Goal: Task Accomplishment & Management: Manage account settings

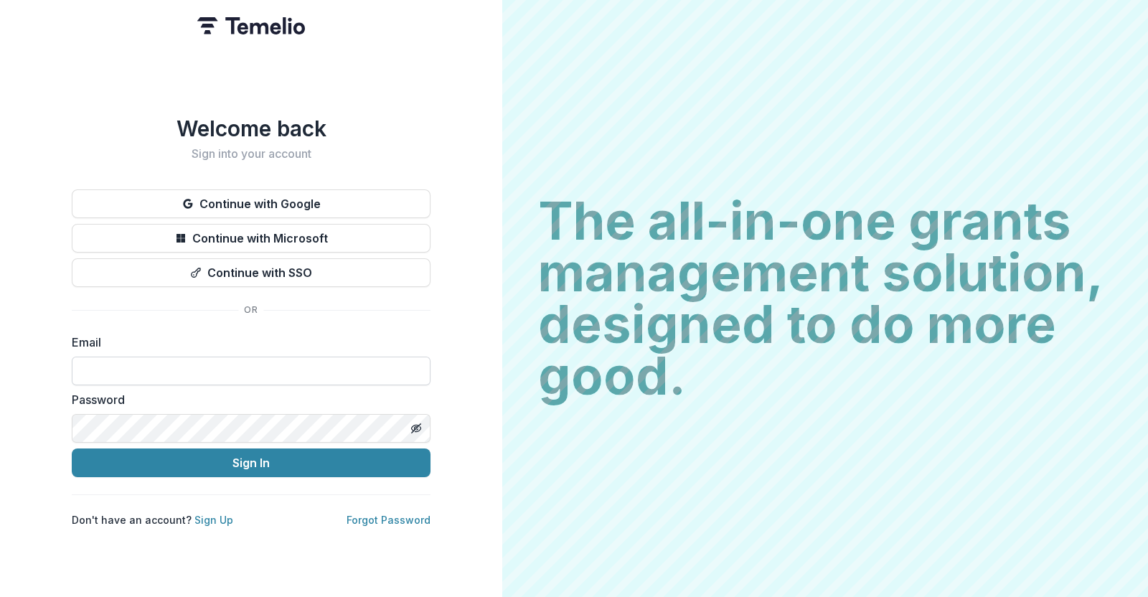
click at [262, 360] on input at bounding box center [251, 370] width 359 height 29
type input "**********"
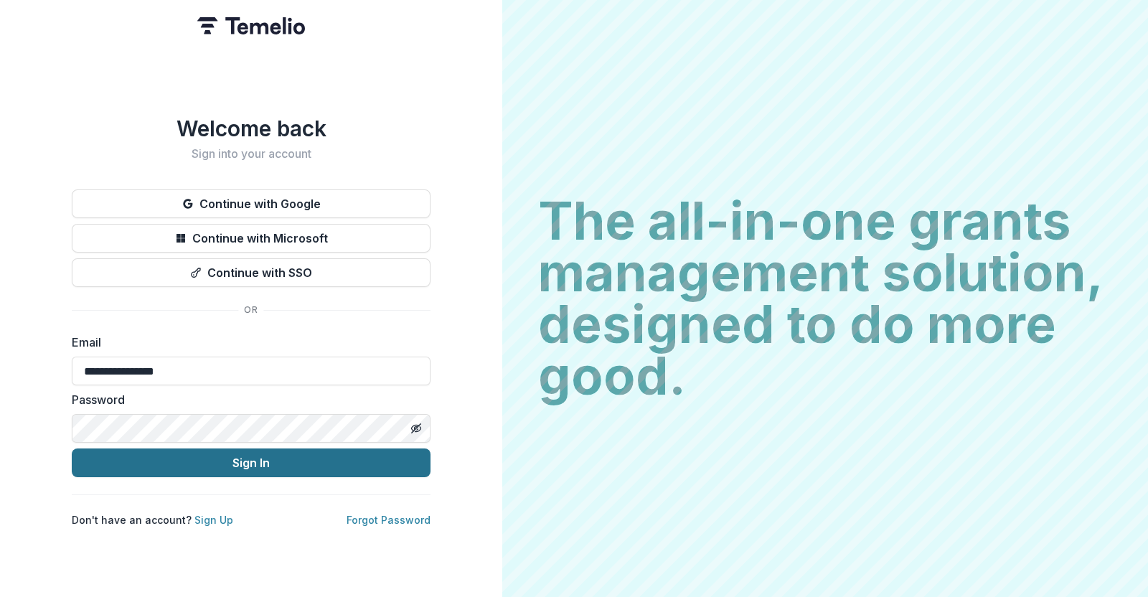
click at [253, 454] on button "Sign In" at bounding box center [251, 462] width 359 height 29
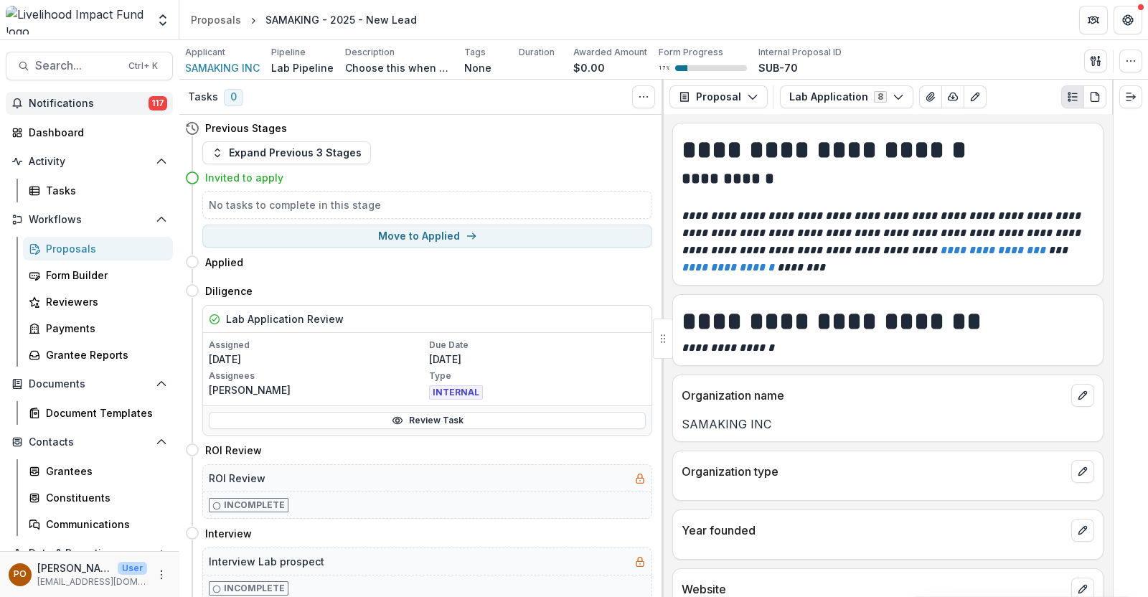
click at [74, 100] on span "Notifications" at bounding box center [89, 104] width 120 height 12
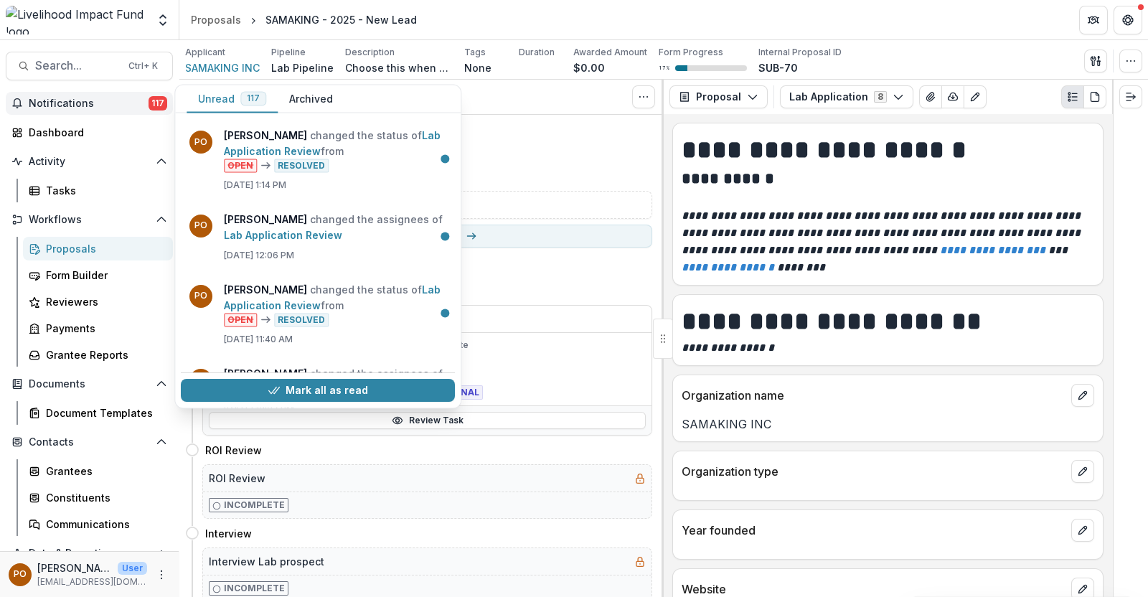
click at [78, 98] on span "Notifications" at bounding box center [89, 104] width 120 height 12
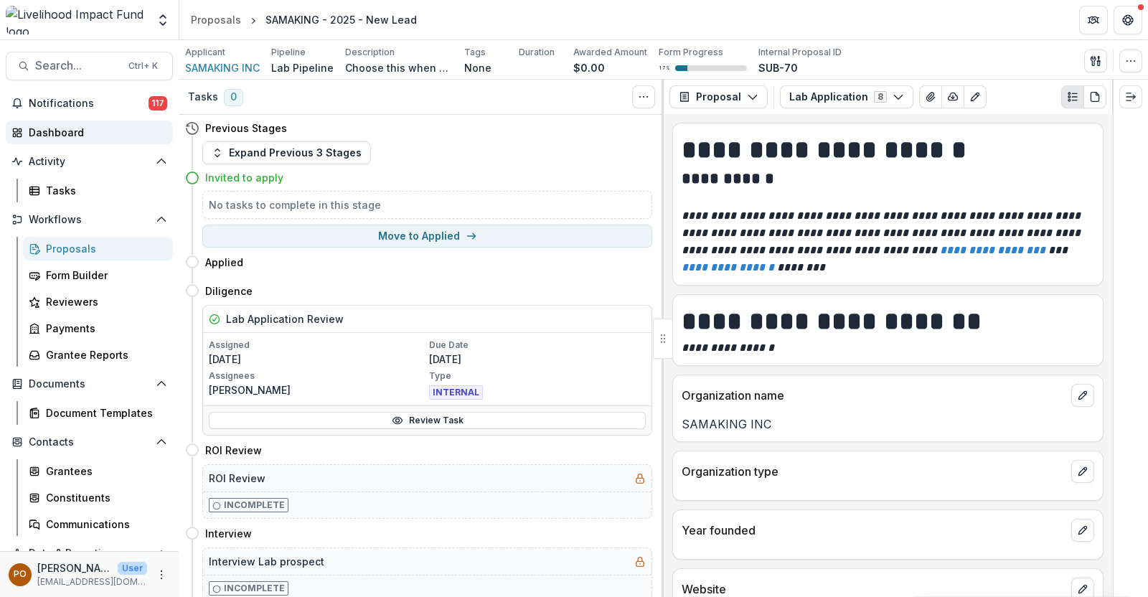
click at [77, 138] on div "Dashboard" at bounding box center [95, 132] width 133 height 15
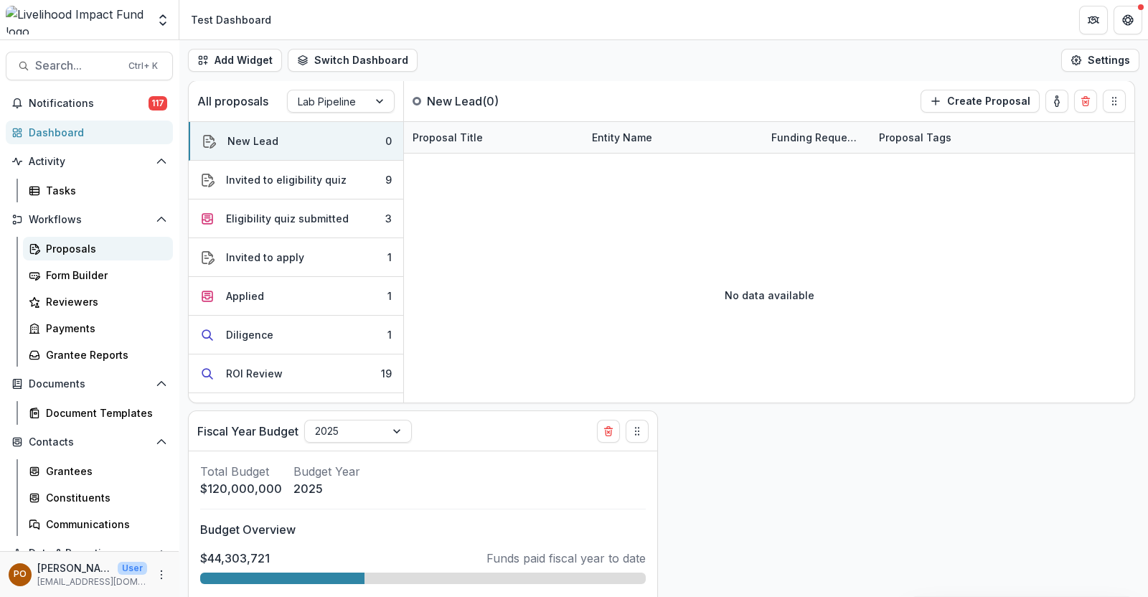
click at [94, 245] on div "Proposals" at bounding box center [103, 248] width 115 height 15
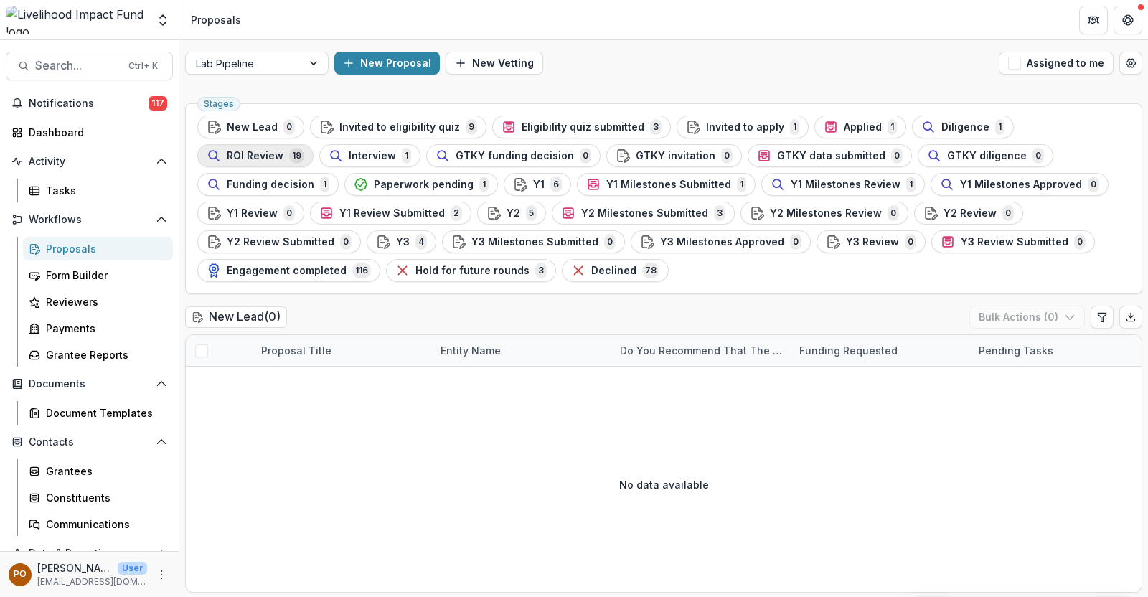
click at [283, 150] on span "ROI Review" at bounding box center [255, 156] width 57 height 12
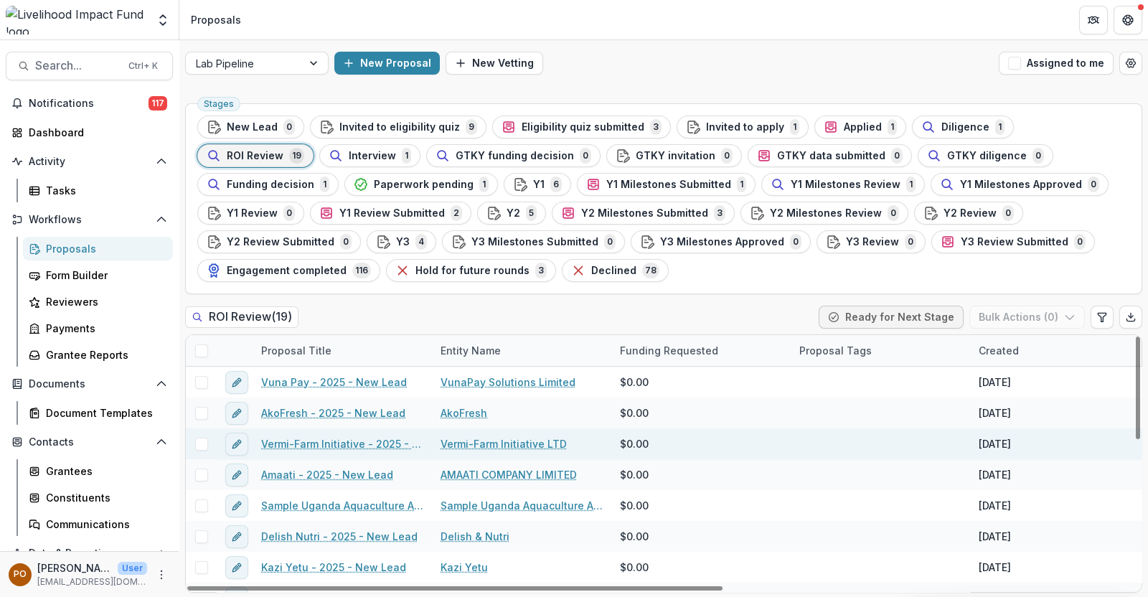
click at [303, 437] on link "Vermi-Farm Initiative - 2025 - New Lead" at bounding box center [342, 443] width 162 height 15
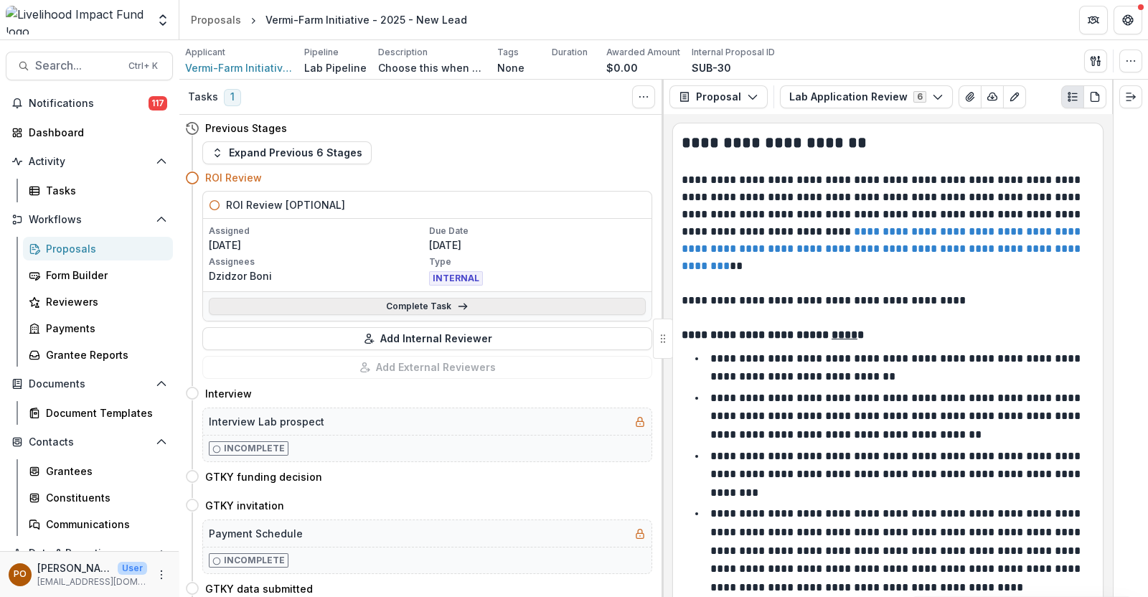
click at [416, 304] on link "Complete Task" at bounding box center [427, 306] width 437 height 17
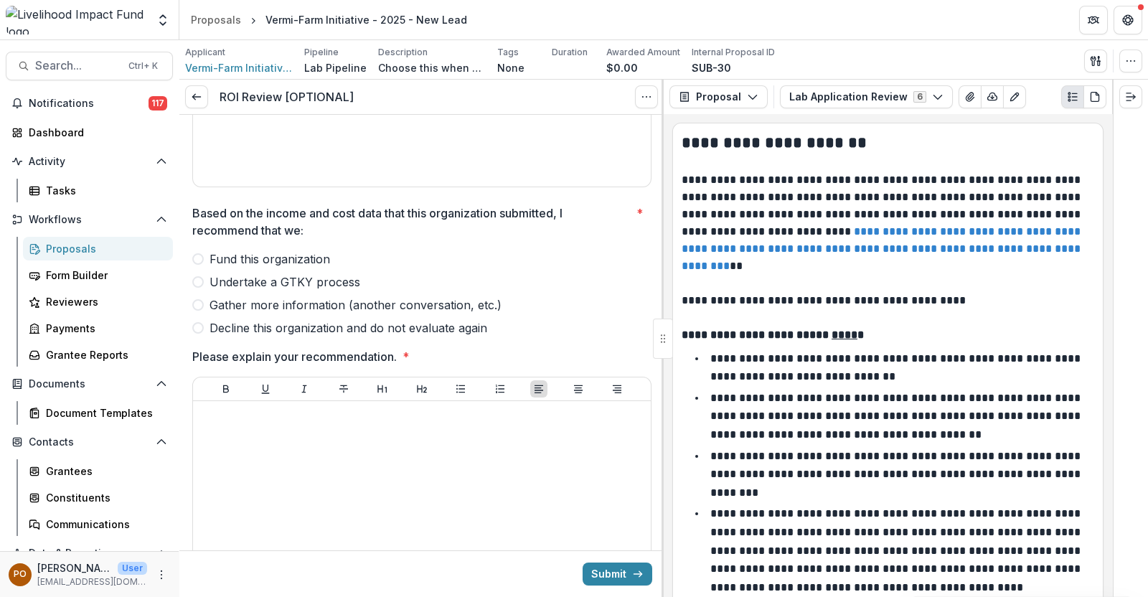
scroll to position [1793, 0]
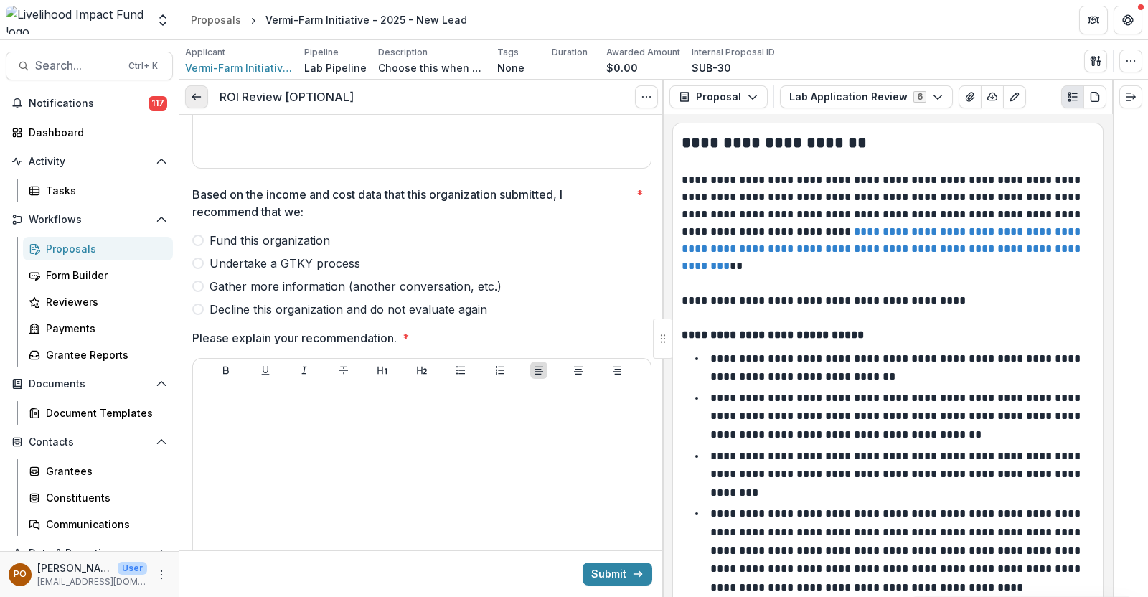
click at [194, 100] on icon at bounding box center [196, 96] width 11 height 11
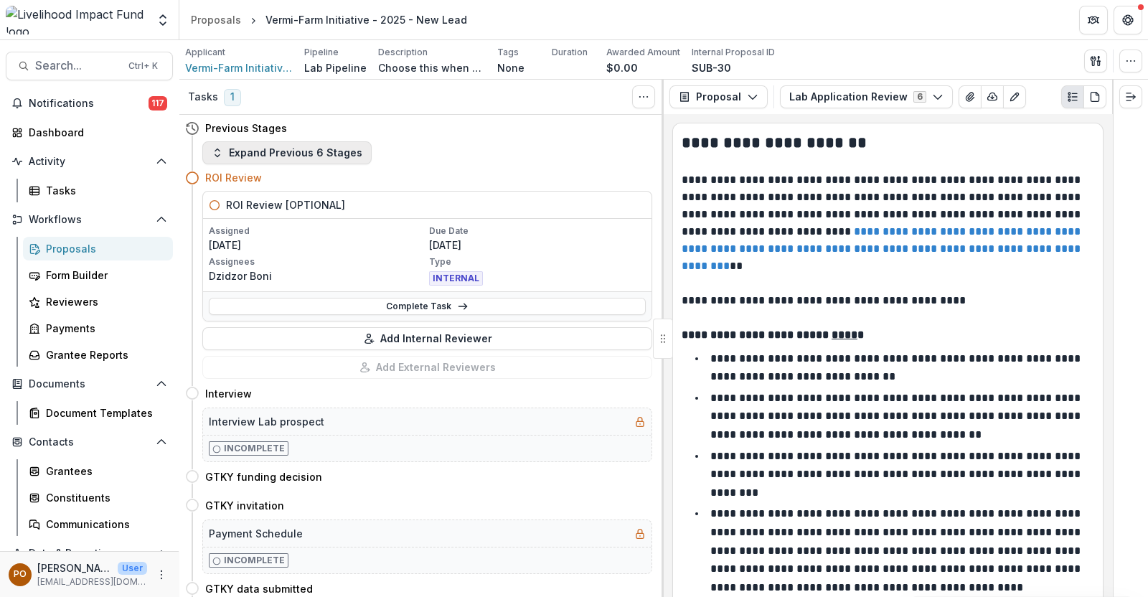
click at [285, 149] on button "Expand Previous 6 Stages" at bounding box center [286, 152] width 169 height 23
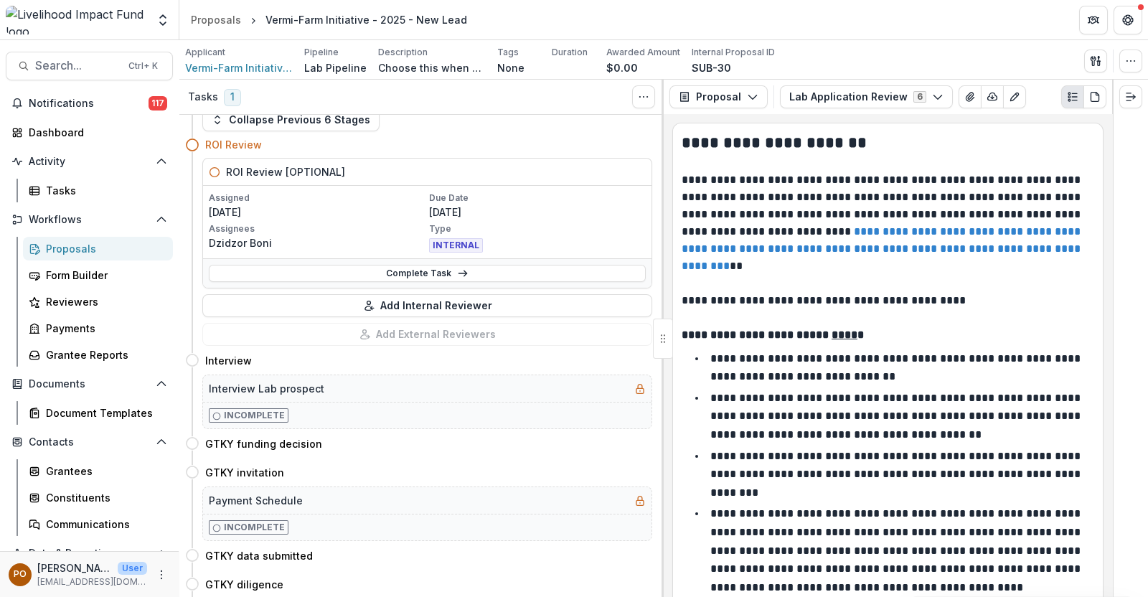
scroll to position [627, 0]
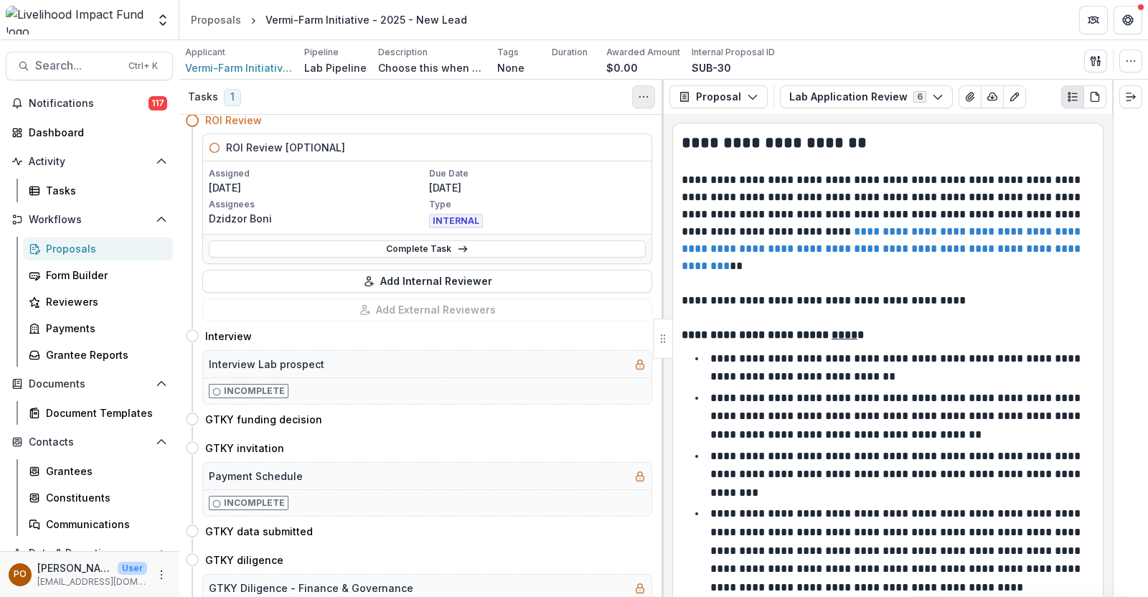
click at [642, 98] on icon "Toggle View Cancelled Tasks" at bounding box center [643, 96] width 11 height 11
click at [650, 186] on div "New Lead Move here Vet Lab Lead Assigned [DATE] Due Date No due date Assignees …" at bounding box center [421, 356] width 484 height 482
click at [411, 243] on link "Complete Task" at bounding box center [427, 248] width 437 height 17
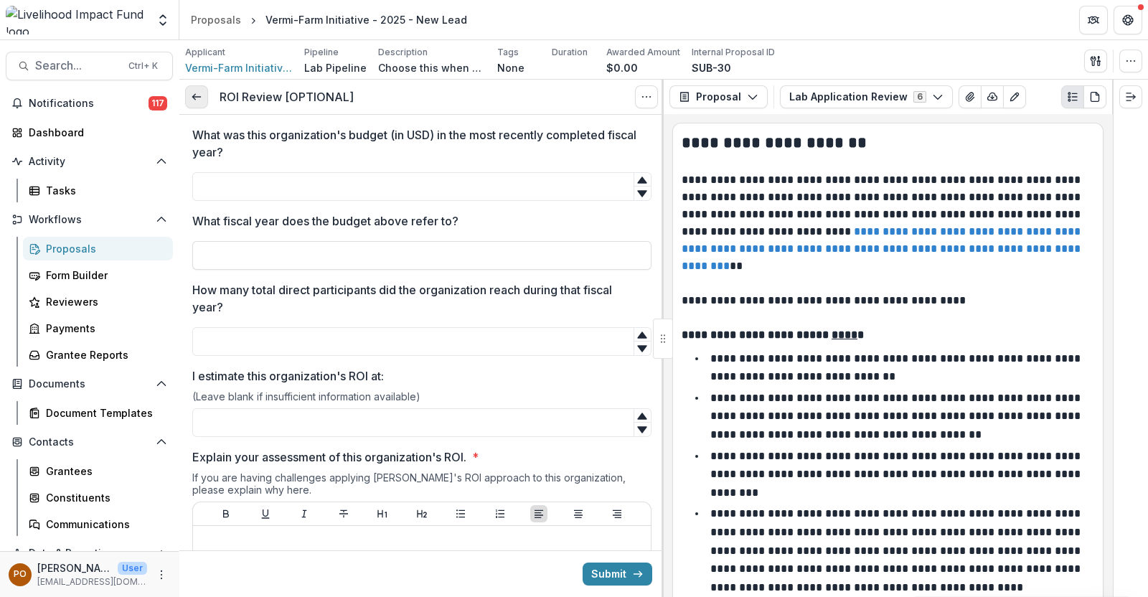
click at [202, 101] on icon at bounding box center [196, 96] width 11 height 11
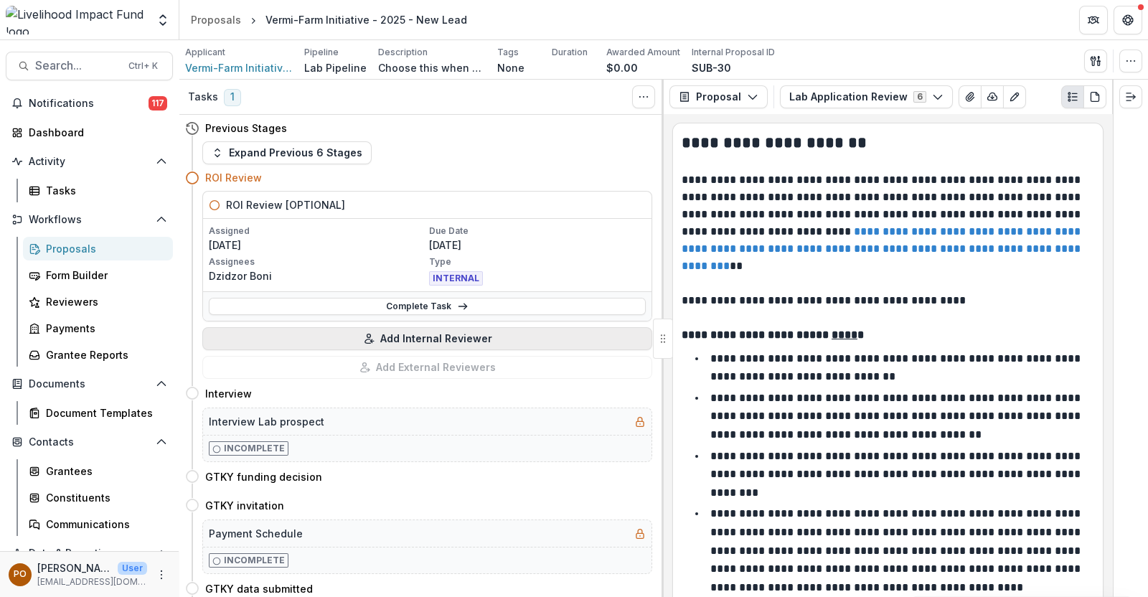
click at [400, 340] on button "Add Internal Reviewer" at bounding box center [427, 338] width 450 height 23
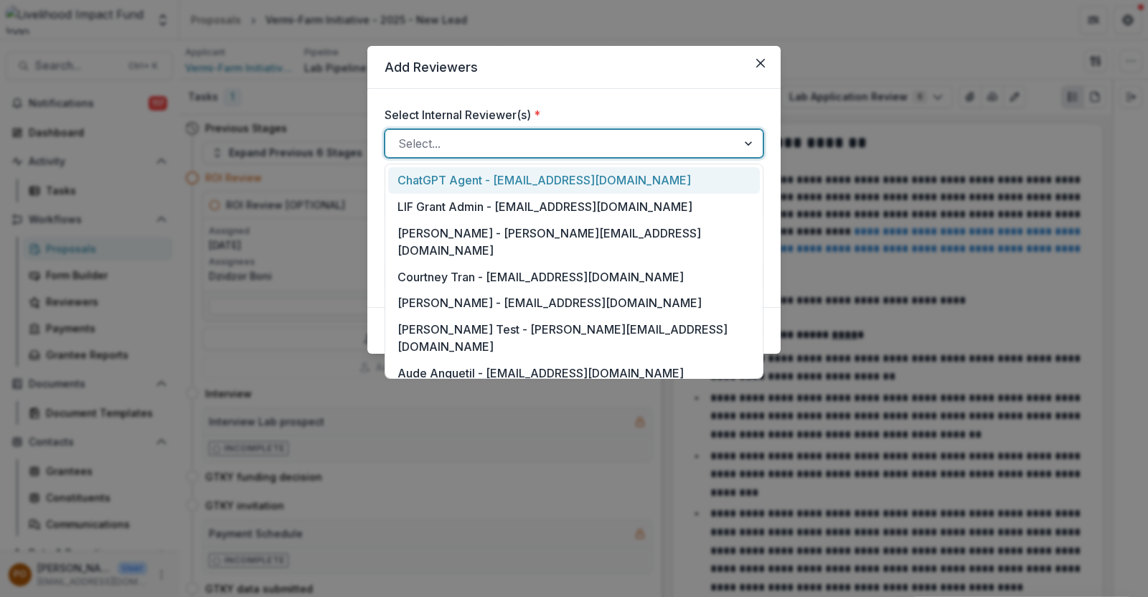
click at [736, 146] on div "Select..." at bounding box center [560, 143] width 351 height 23
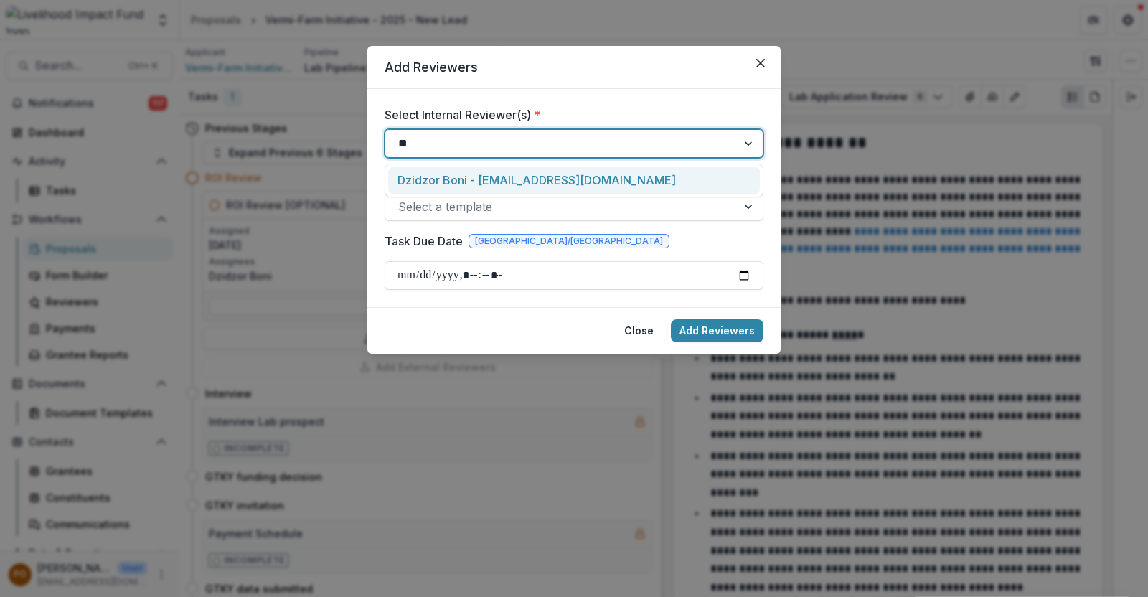
type input "***"
click at [555, 179] on div "Dzidzor Boni - [EMAIL_ADDRESS][DOMAIN_NAME]" at bounding box center [574, 180] width 372 height 27
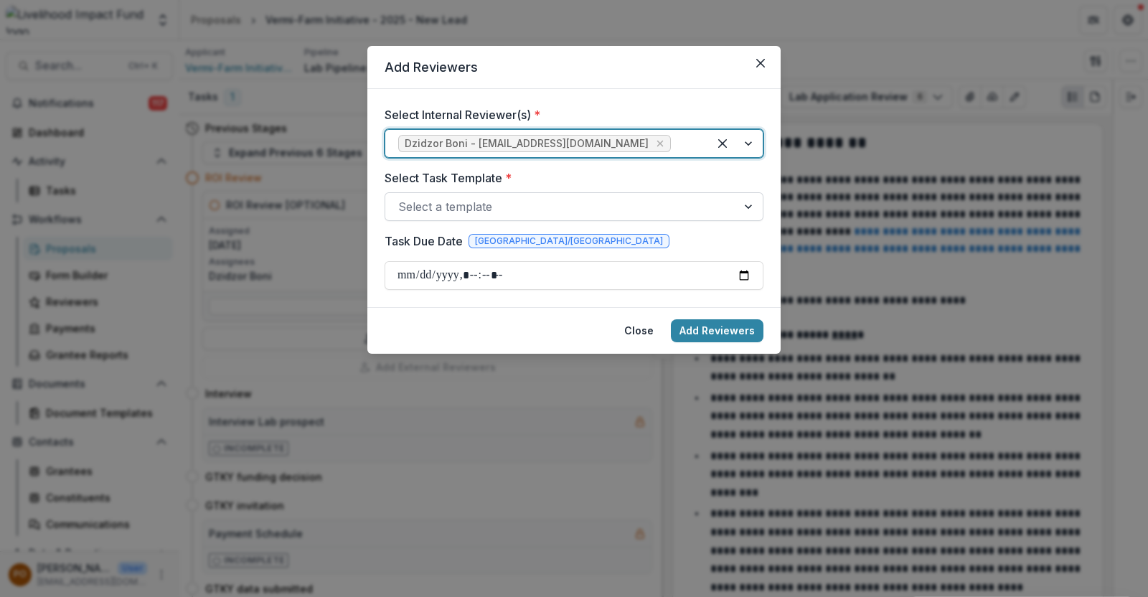
click at [727, 210] on div "Select a template" at bounding box center [560, 206] width 351 height 23
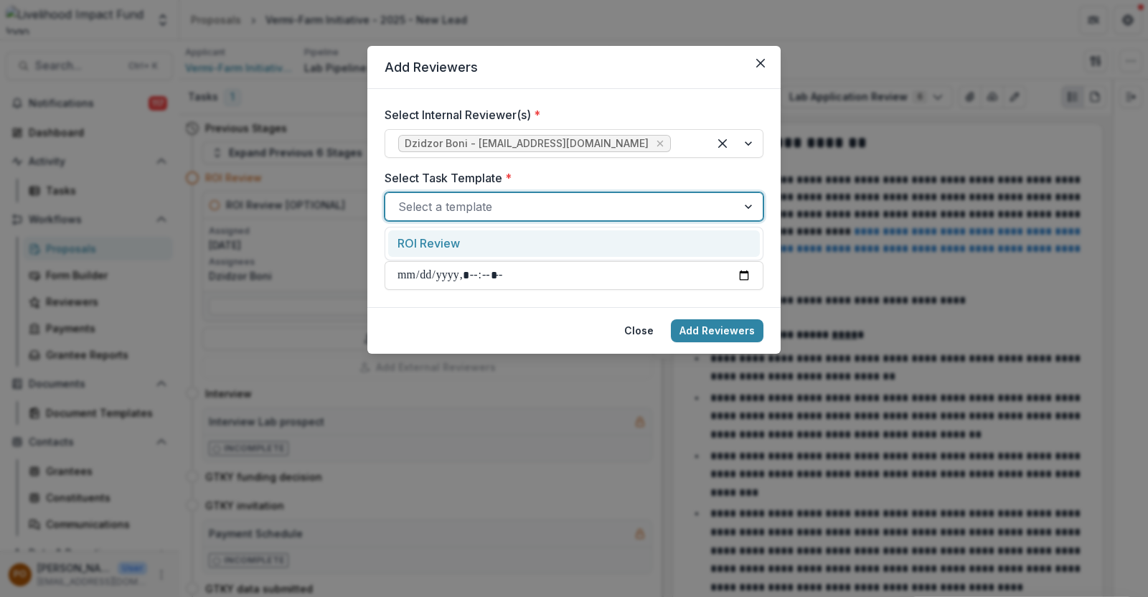
click at [549, 235] on div "ROI Review" at bounding box center [574, 243] width 372 height 27
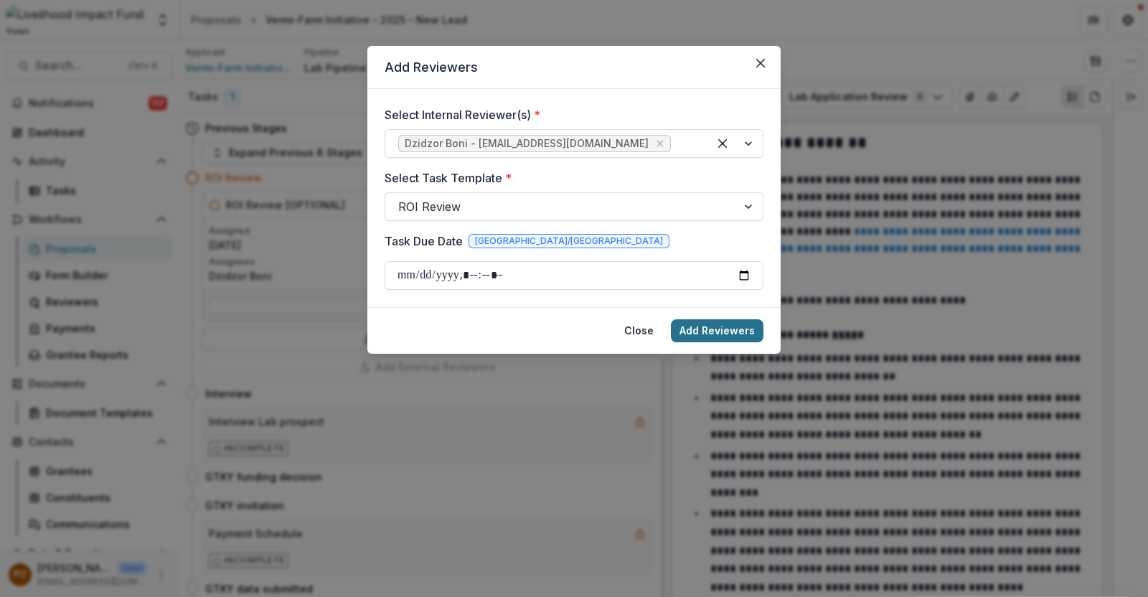
click at [706, 333] on button "Add Reviewers" at bounding box center [717, 330] width 93 height 23
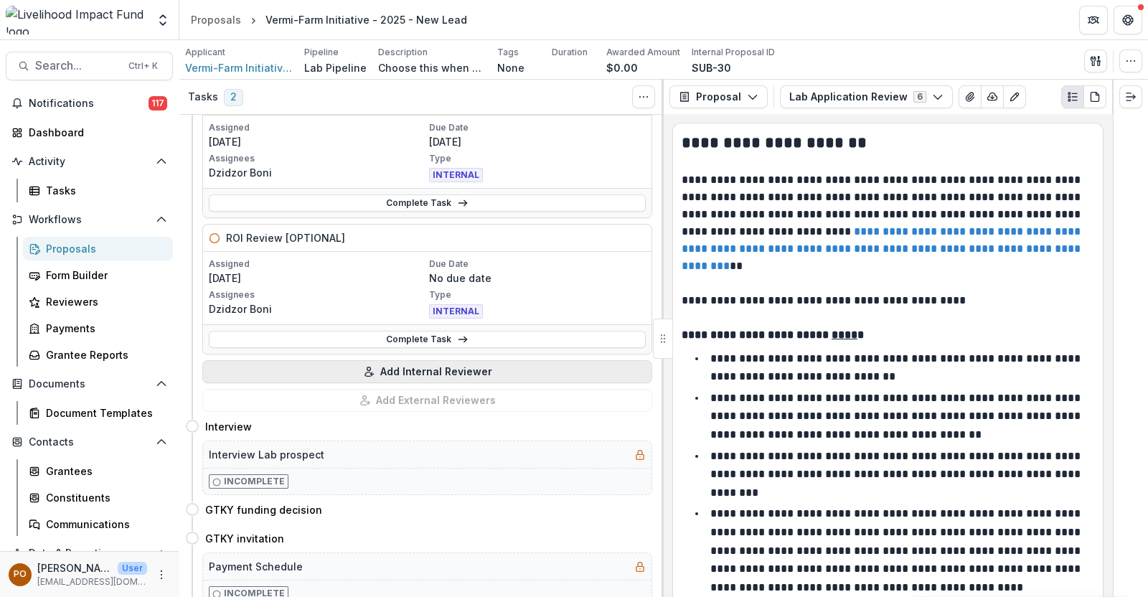
scroll to position [179, 0]
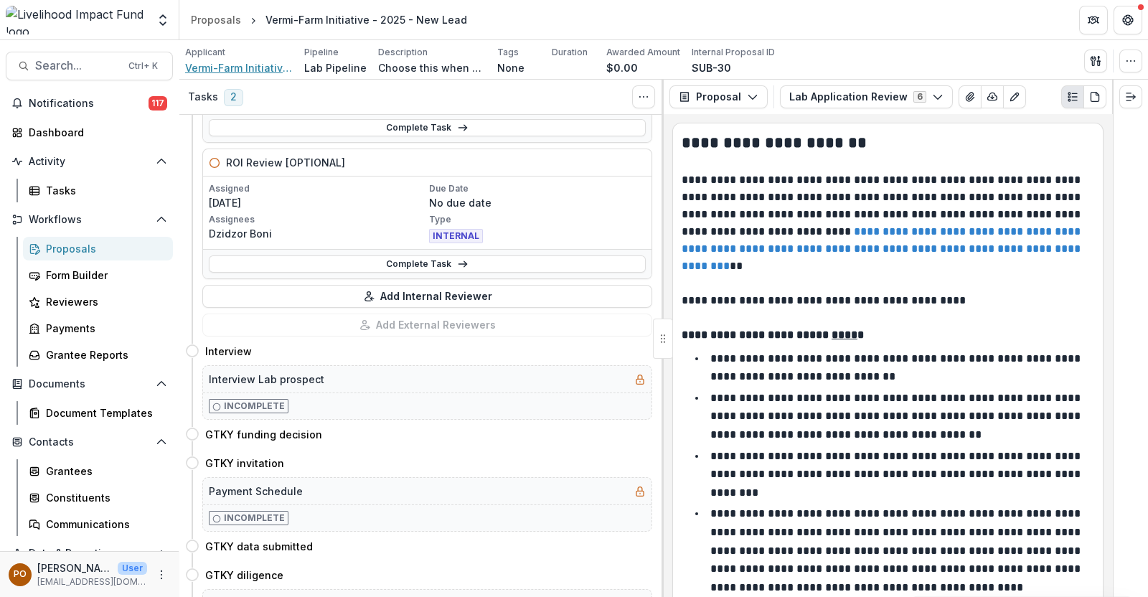
click at [257, 66] on span "Vermi-Farm Initiative LTD" at bounding box center [239, 67] width 108 height 15
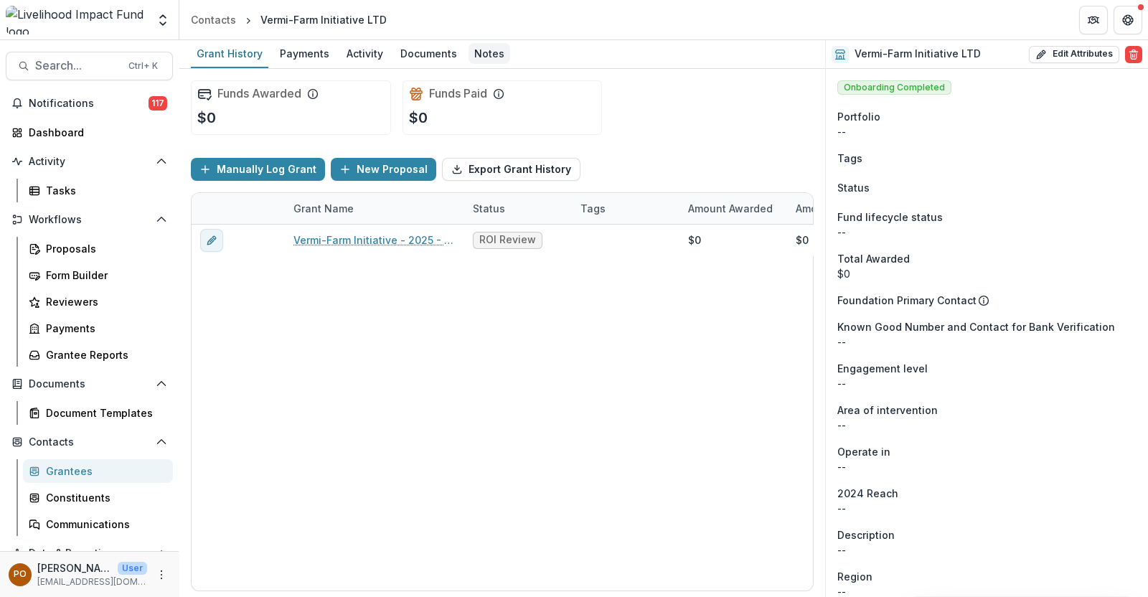
click at [488, 49] on div "Notes" at bounding box center [489, 53] width 42 height 21
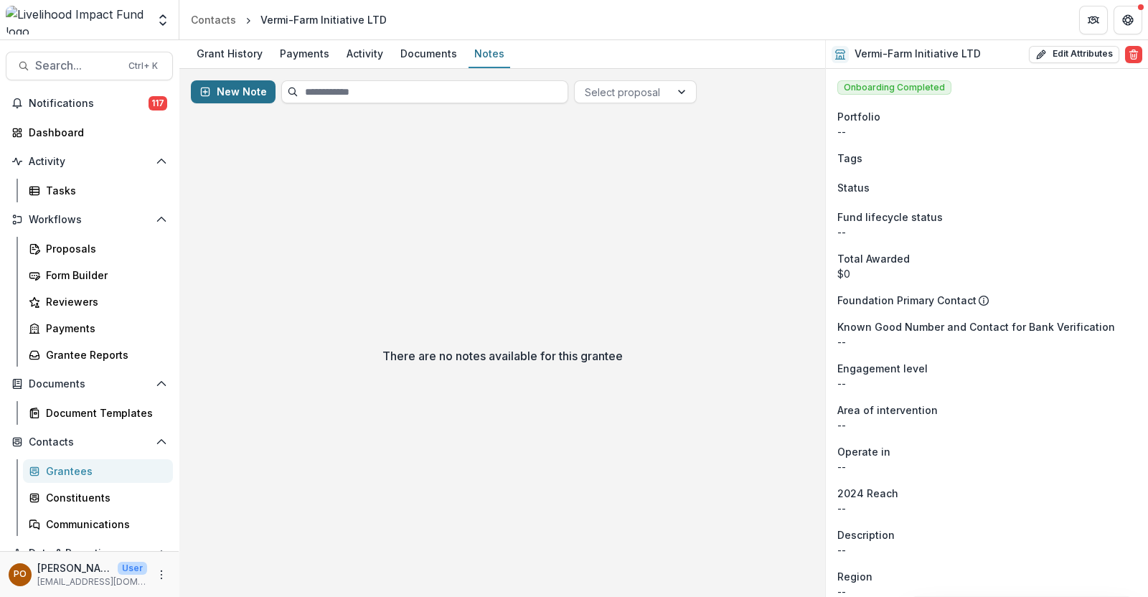
click at [218, 87] on button "New Note" at bounding box center [233, 91] width 85 height 23
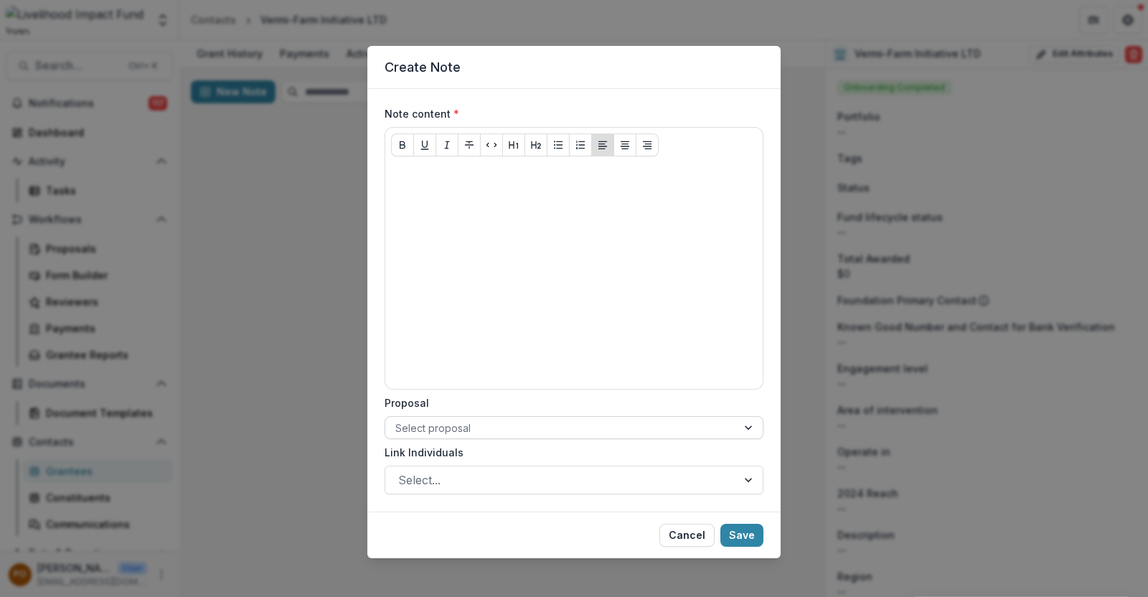
click at [747, 428] on div at bounding box center [750, 428] width 26 height 22
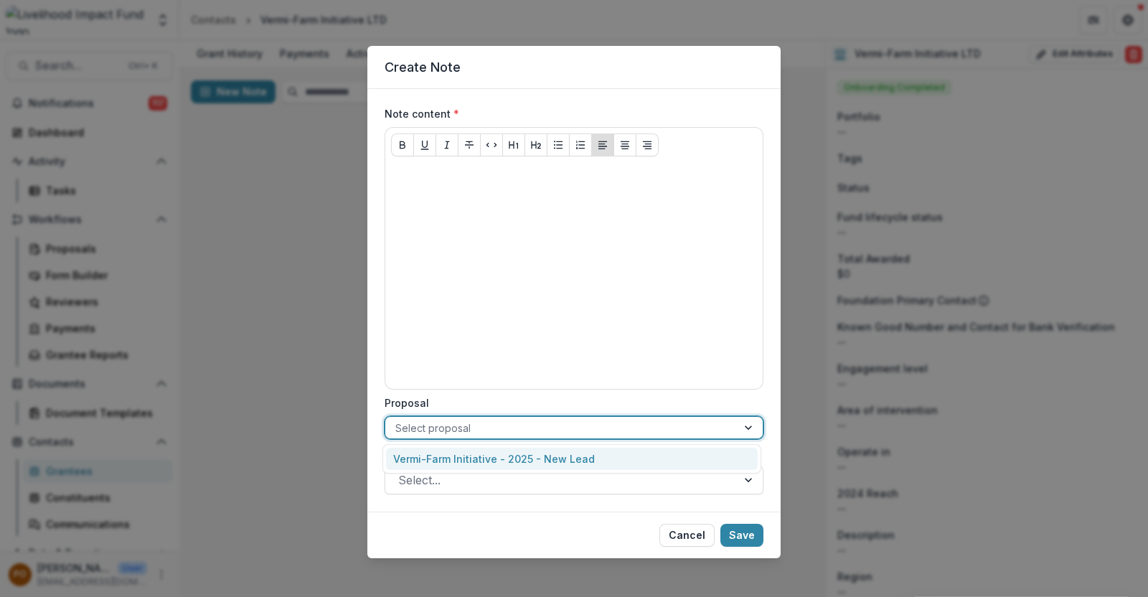
click at [553, 459] on div "Vermi-Farm Initiative - 2025 - New Lead" at bounding box center [572, 459] width 372 height 22
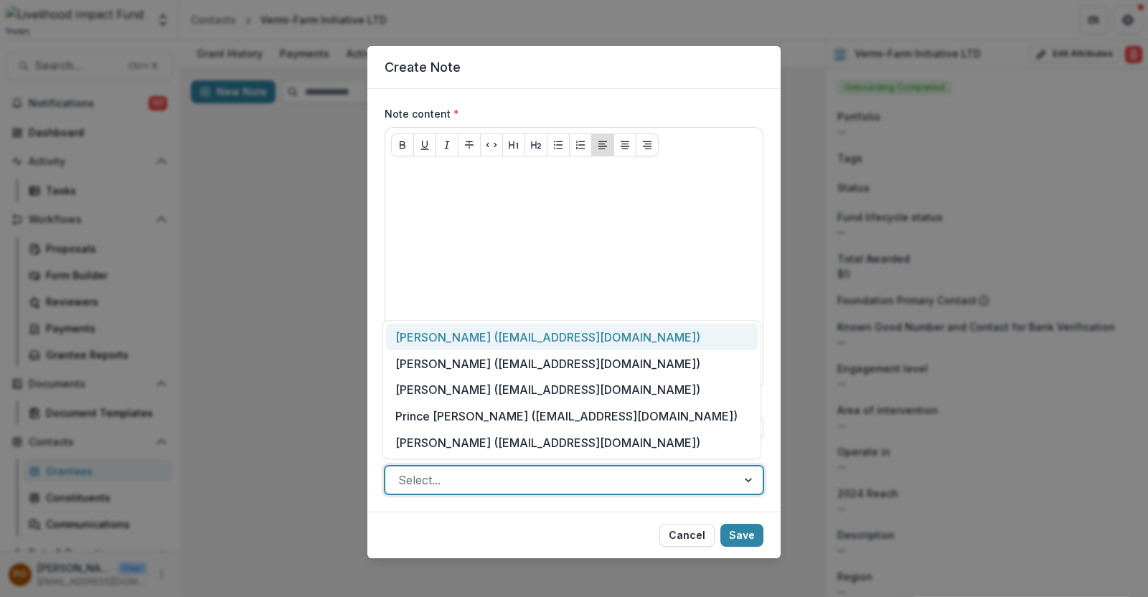
click at [730, 476] on div "Select..." at bounding box center [560, 479] width 351 height 23
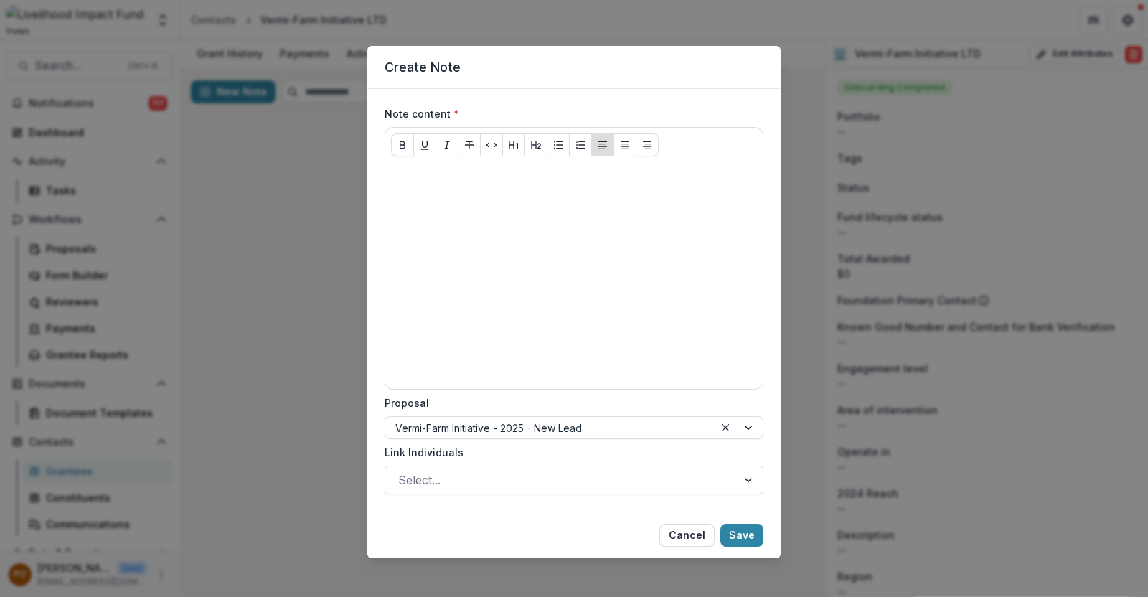
click at [238, 413] on div "Create Note Note content * Proposal Vermi-Farm Initiative - 2025 - New Lead Lin…" at bounding box center [574, 298] width 1148 height 597
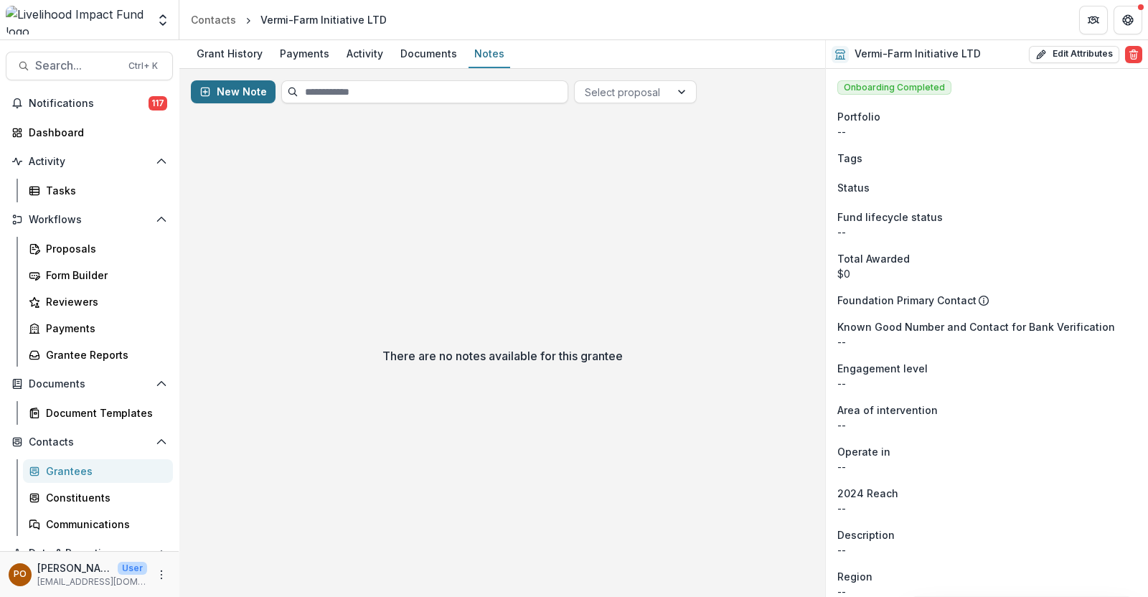
click at [230, 91] on button "New Note" at bounding box center [233, 91] width 85 height 23
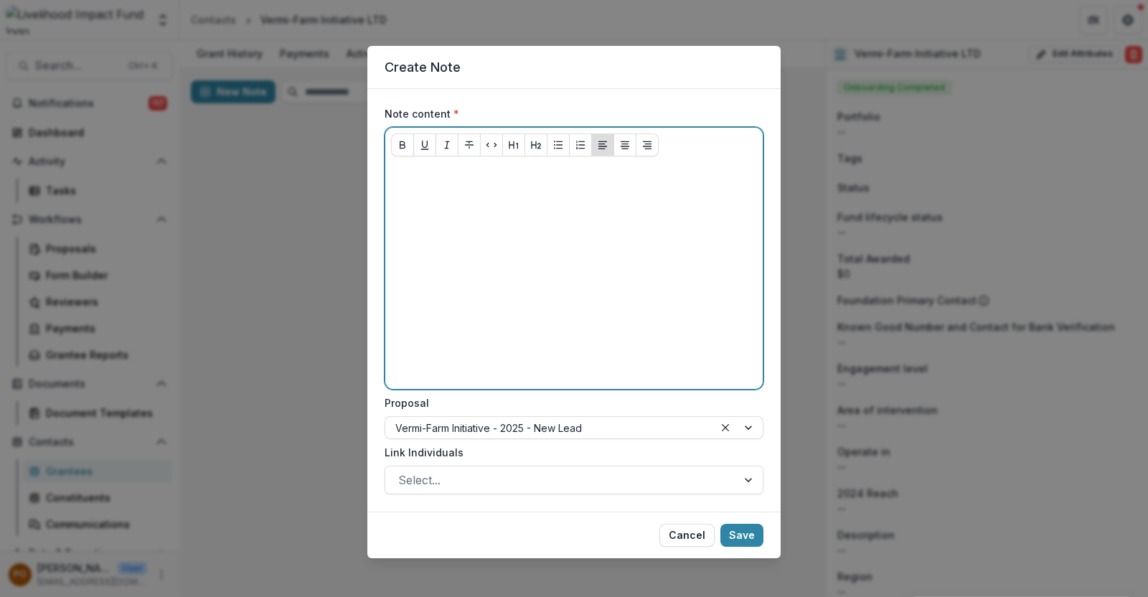
click at [458, 186] on div at bounding box center [574, 275] width 366 height 215
click at [409, 181] on p at bounding box center [574, 176] width 366 height 16
